Goal: Navigation & Orientation: Find specific page/section

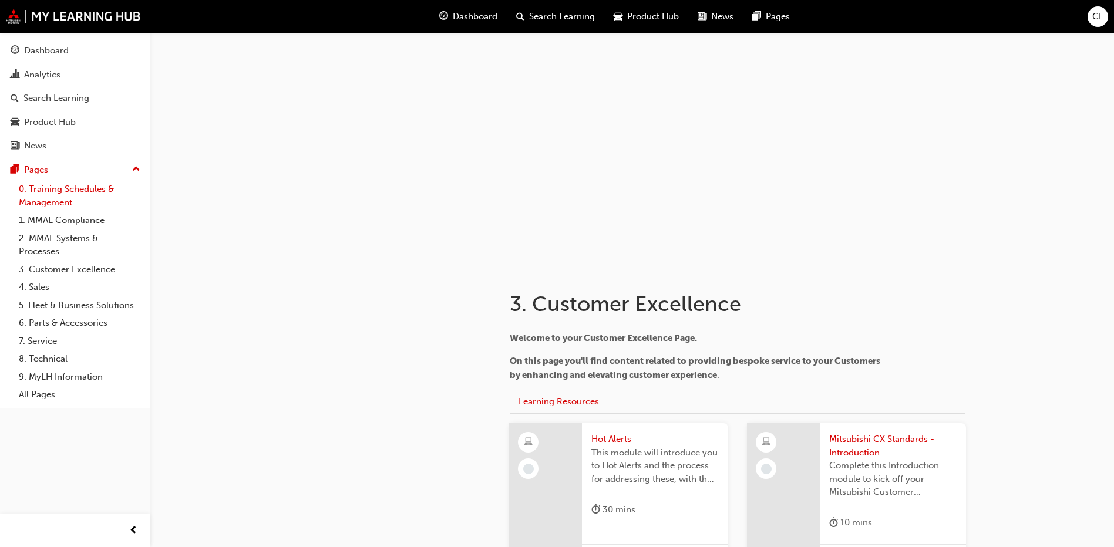
click at [89, 194] on link "0. Training Schedules & Management" at bounding box center [79, 195] width 131 height 31
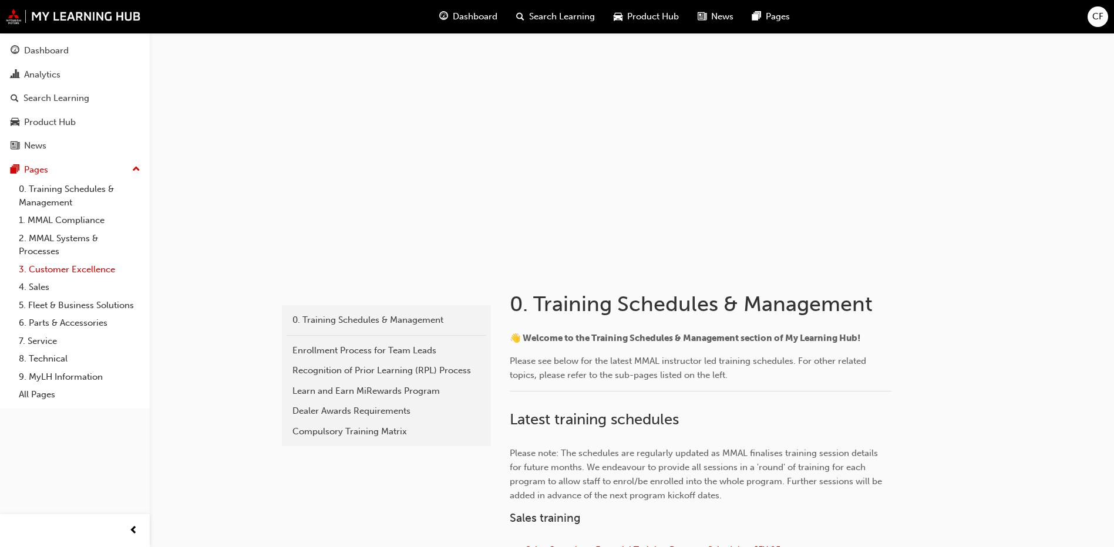
click at [93, 269] on link "3. Customer Excellence" at bounding box center [79, 270] width 131 height 18
